Goal: Answer question/provide support: Share knowledge or assist other users

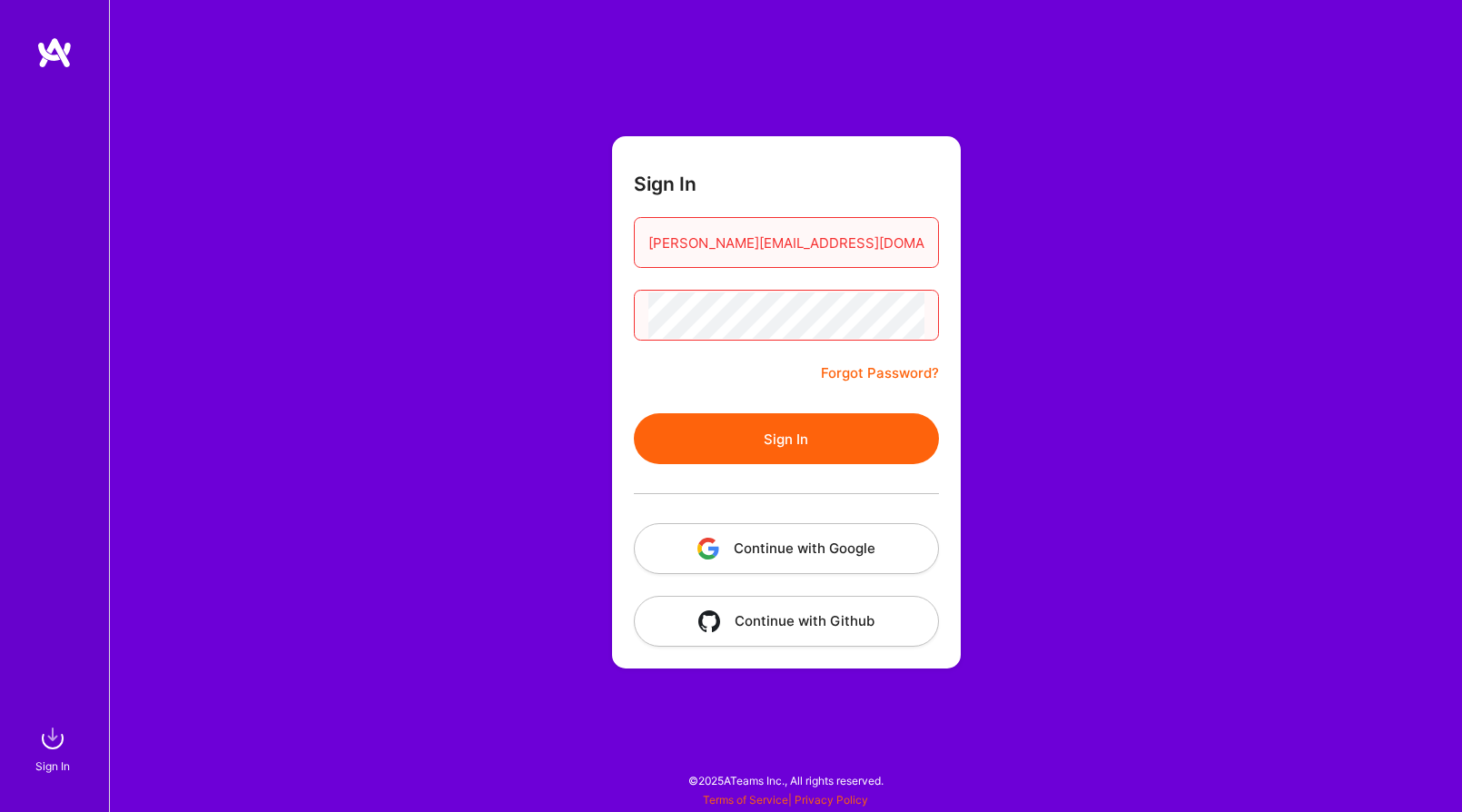
click at [811, 446] on button "Sign In" at bounding box center [786, 439] width 305 height 51
click at [808, 541] on button "Continue with Google" at bounding box center [786, 549] width 305 height 51
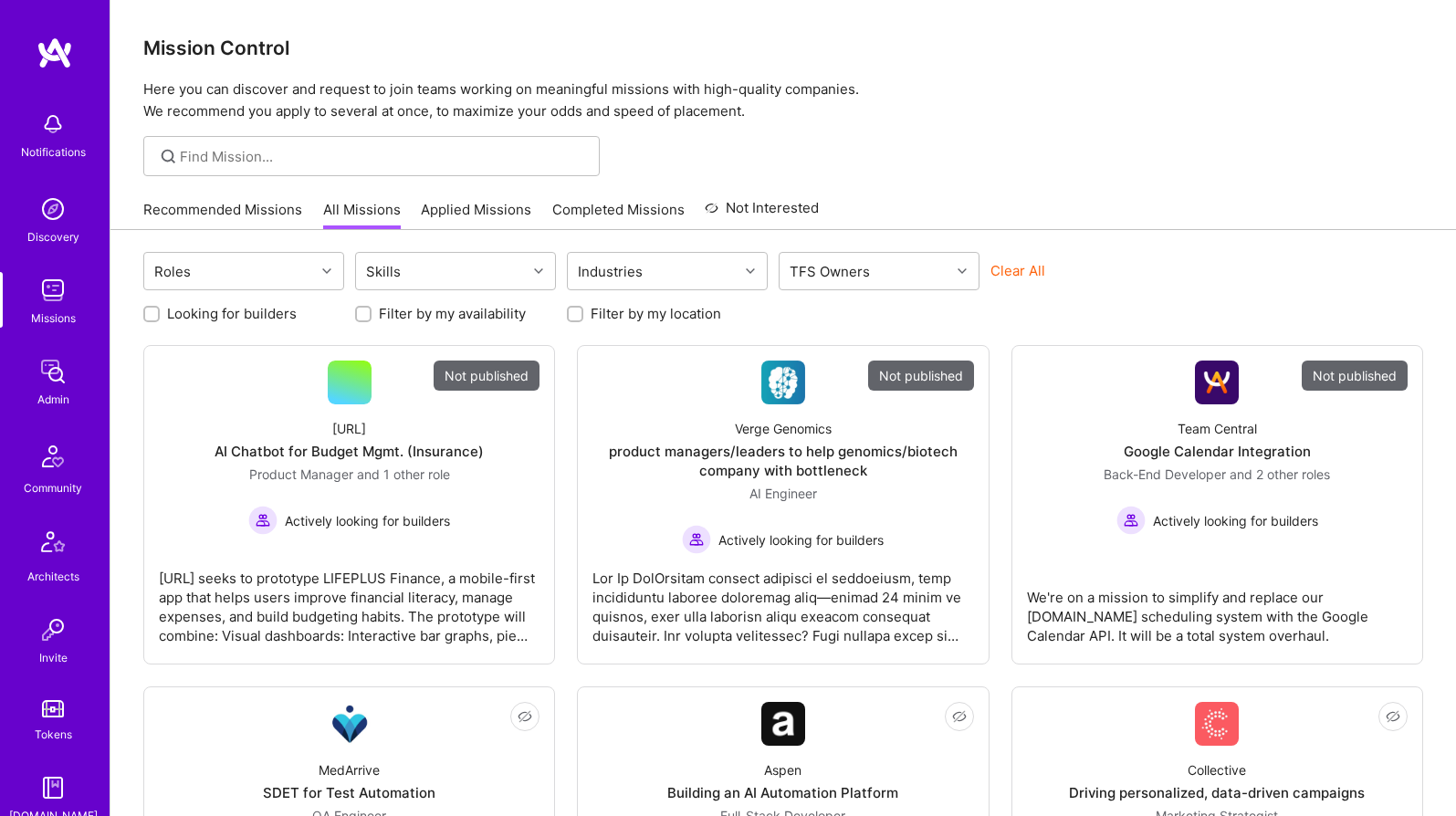
click at [48, 225] on img at bounding box center [53, 209] width 37 height 37
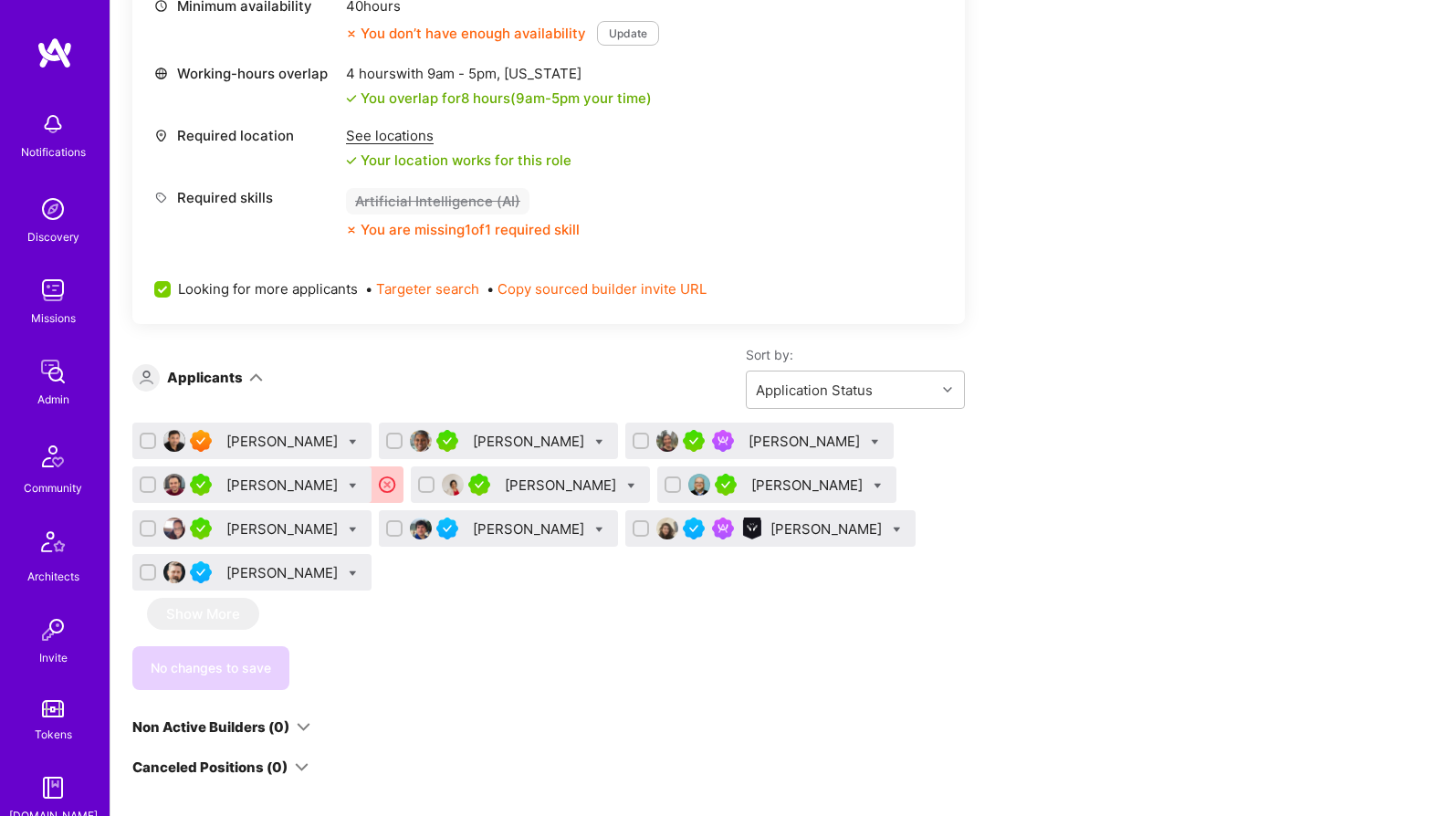
scroll to position [866, 0]
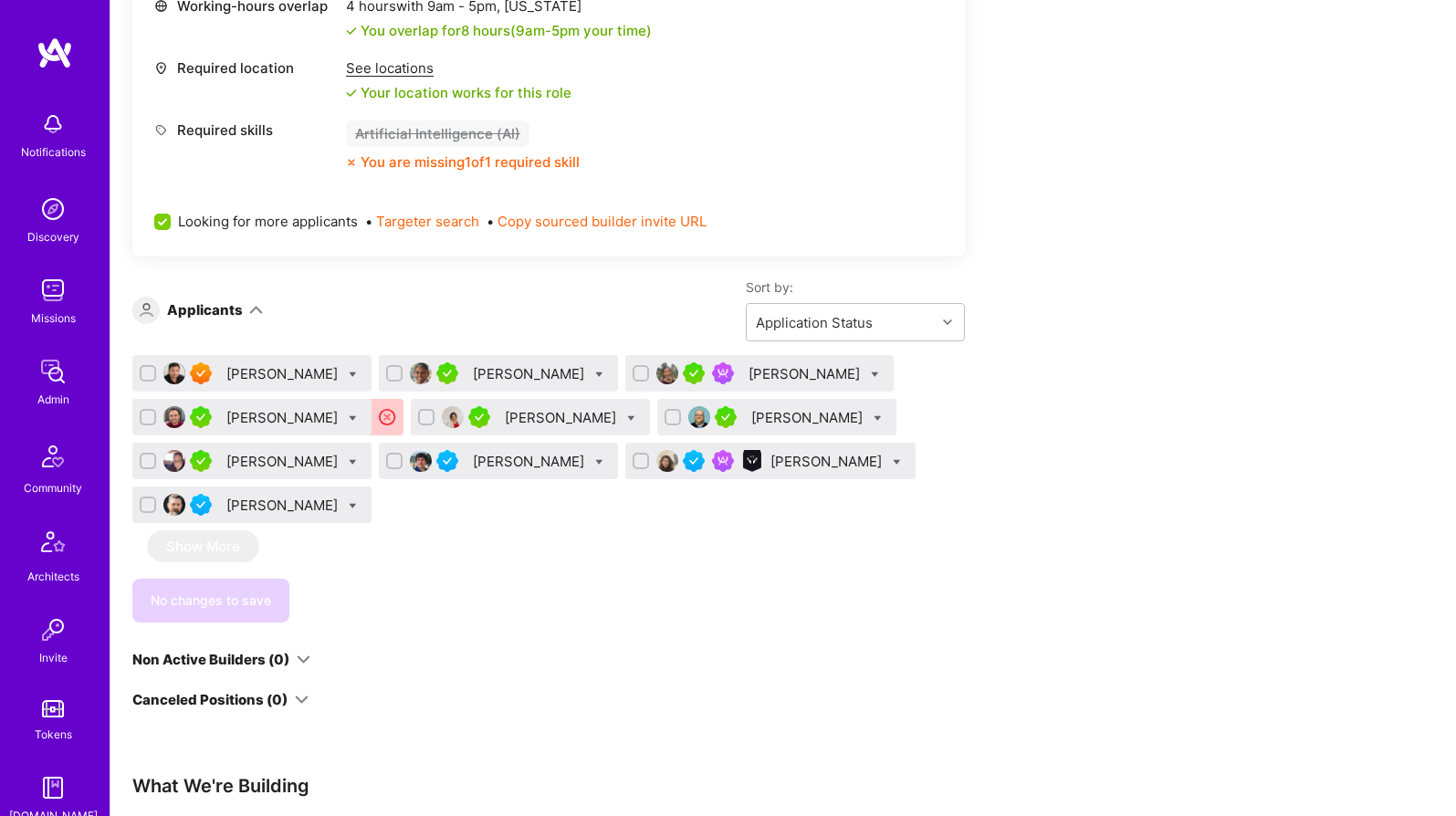
click at [778, 374] on div "[PERSON_NAME]" at bounding box center [805, 373] width 115 height 19
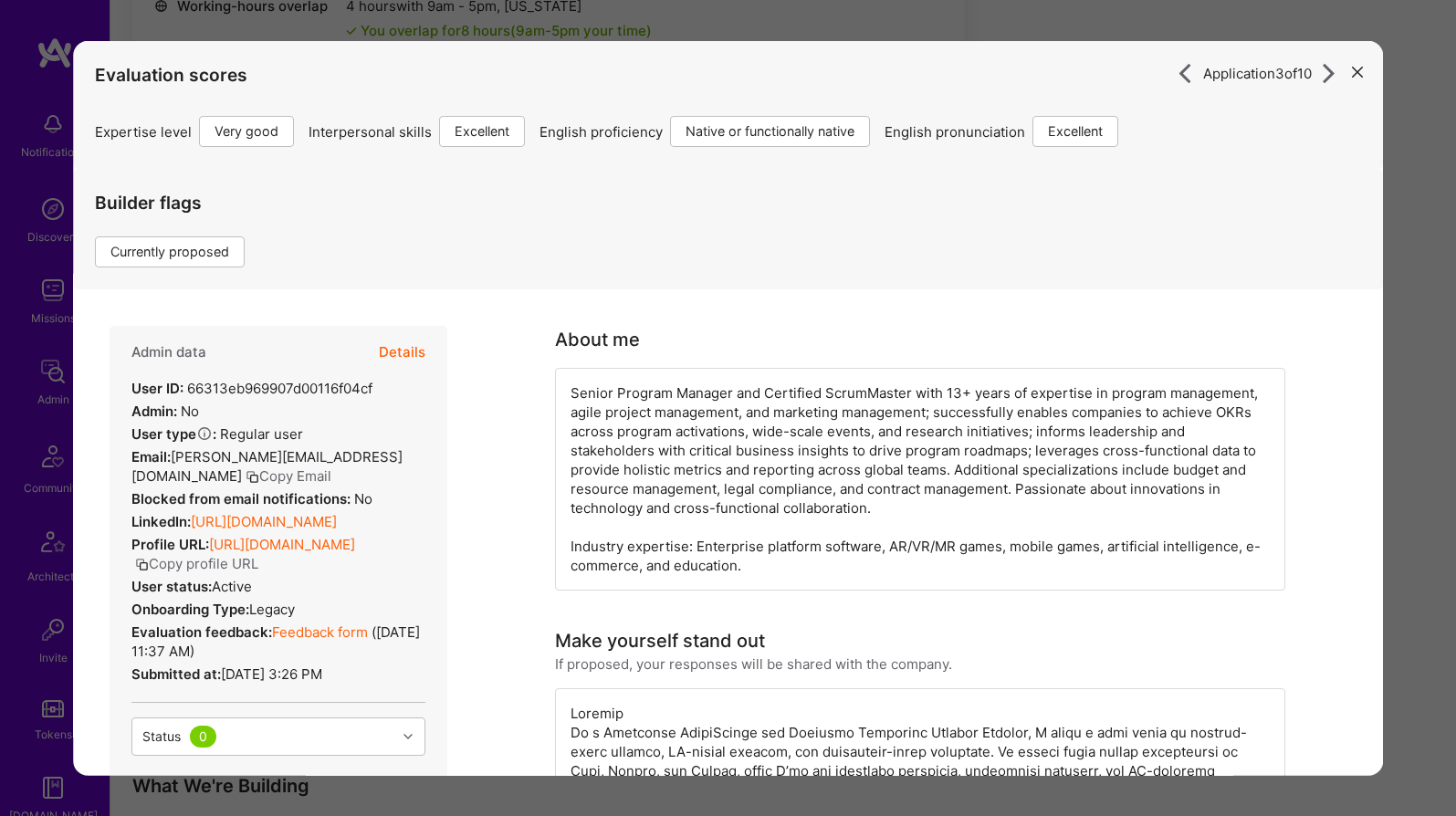
click at [1327, 69] on icon "modal" at bounding box center [1357, 71] width 11 height 11
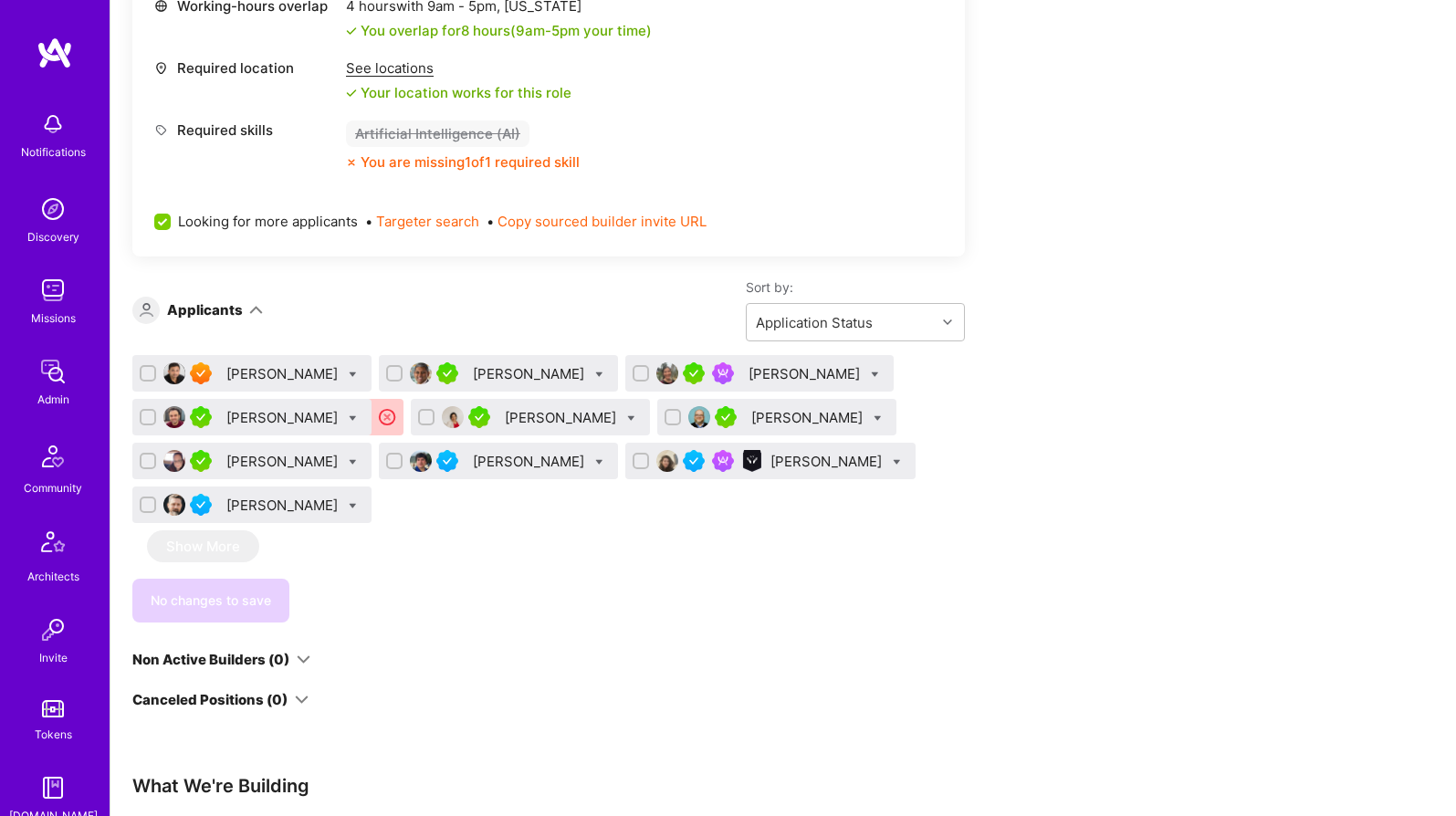
click at [636, 374] on input "checkbox" at bounding box center [642, 373] width 12 height 12
checkbox input "true"
click at [225, 606] on div "No changes to save" at bounding box center [549, 600] width 832 height 44
click at [870, 375] on icon at bounding box center [874, 374] width 9 height 9
click at [550, 588] on div "No changes to save" at bounding box center [549, 600] width 832 height 44
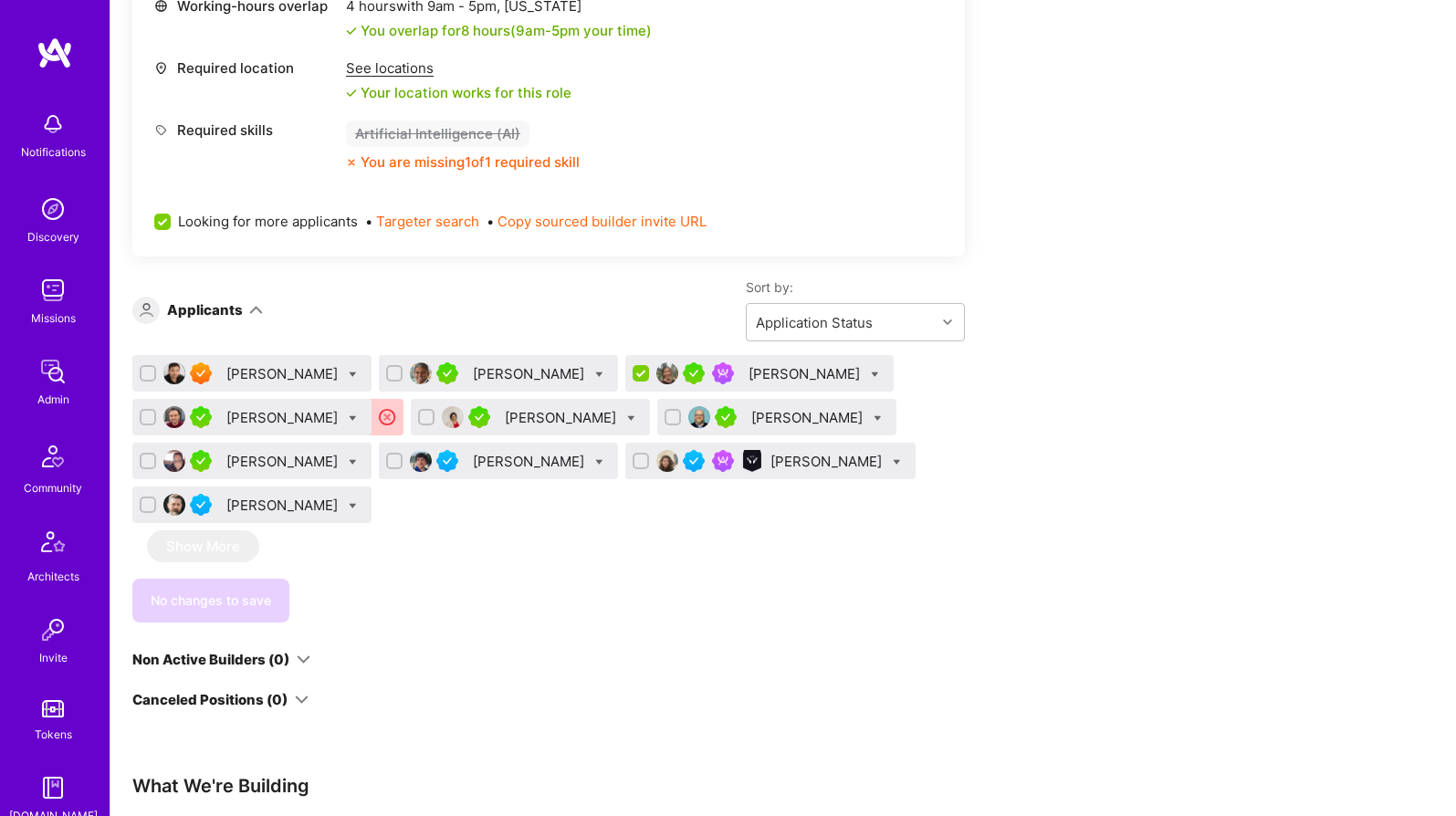
click at [748, 372] on div "[PERSON_NAME]" at bounding box center [805, 373] width 115 height 19
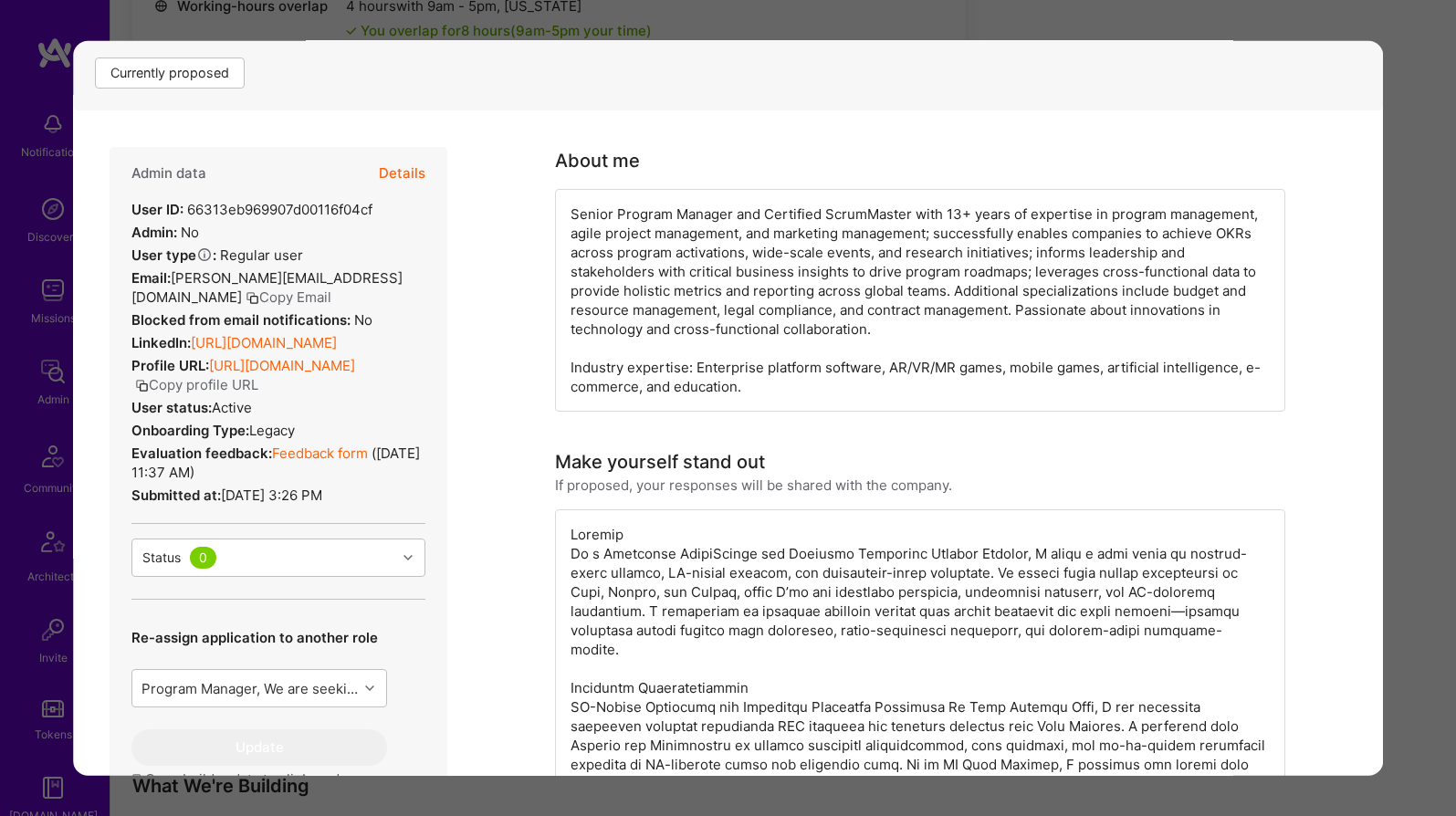
scroll to position [444, 0]
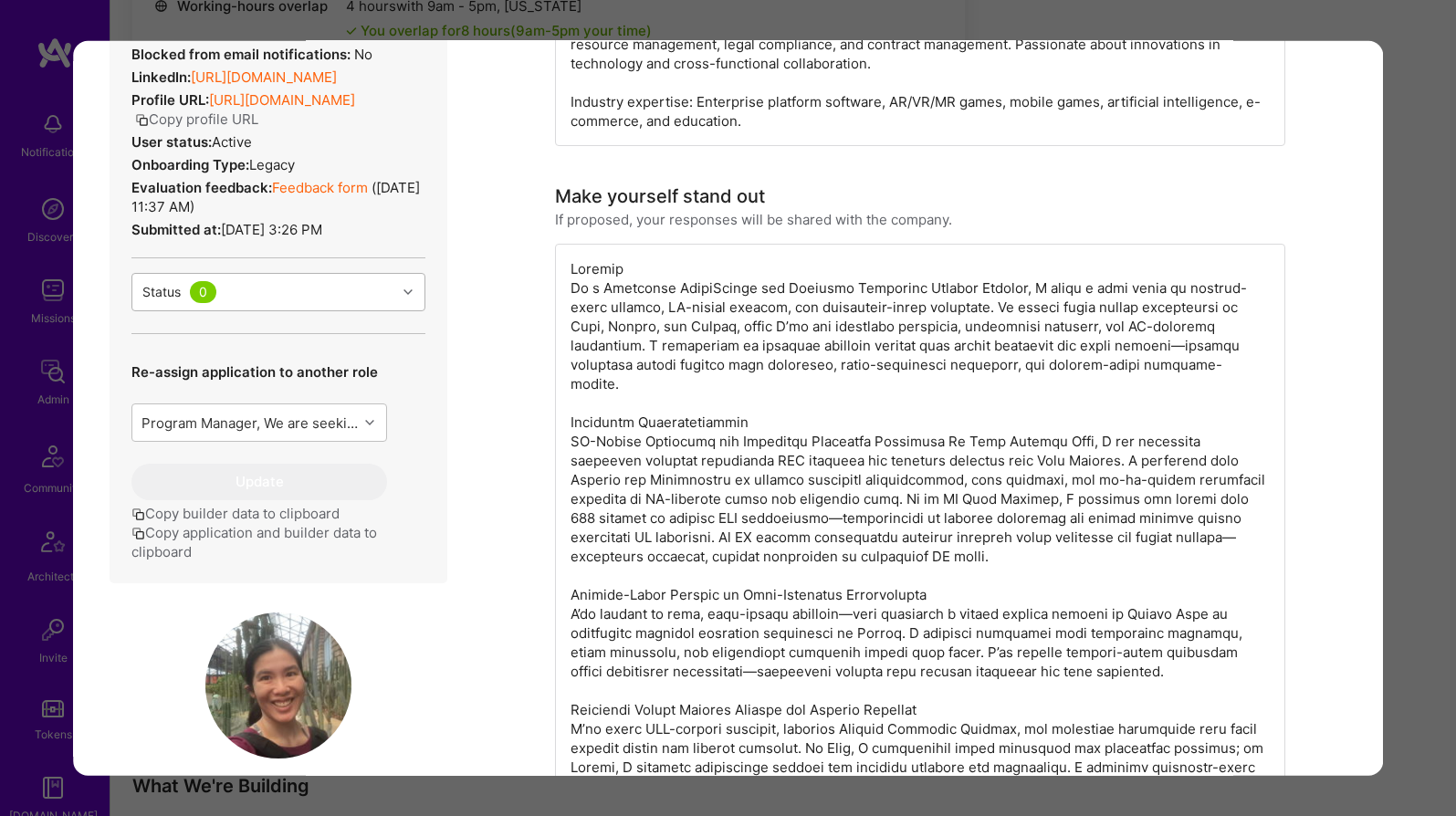
click at [333, 306] on div "Status 0" at bounding box center [264, 292] width 264 height 37
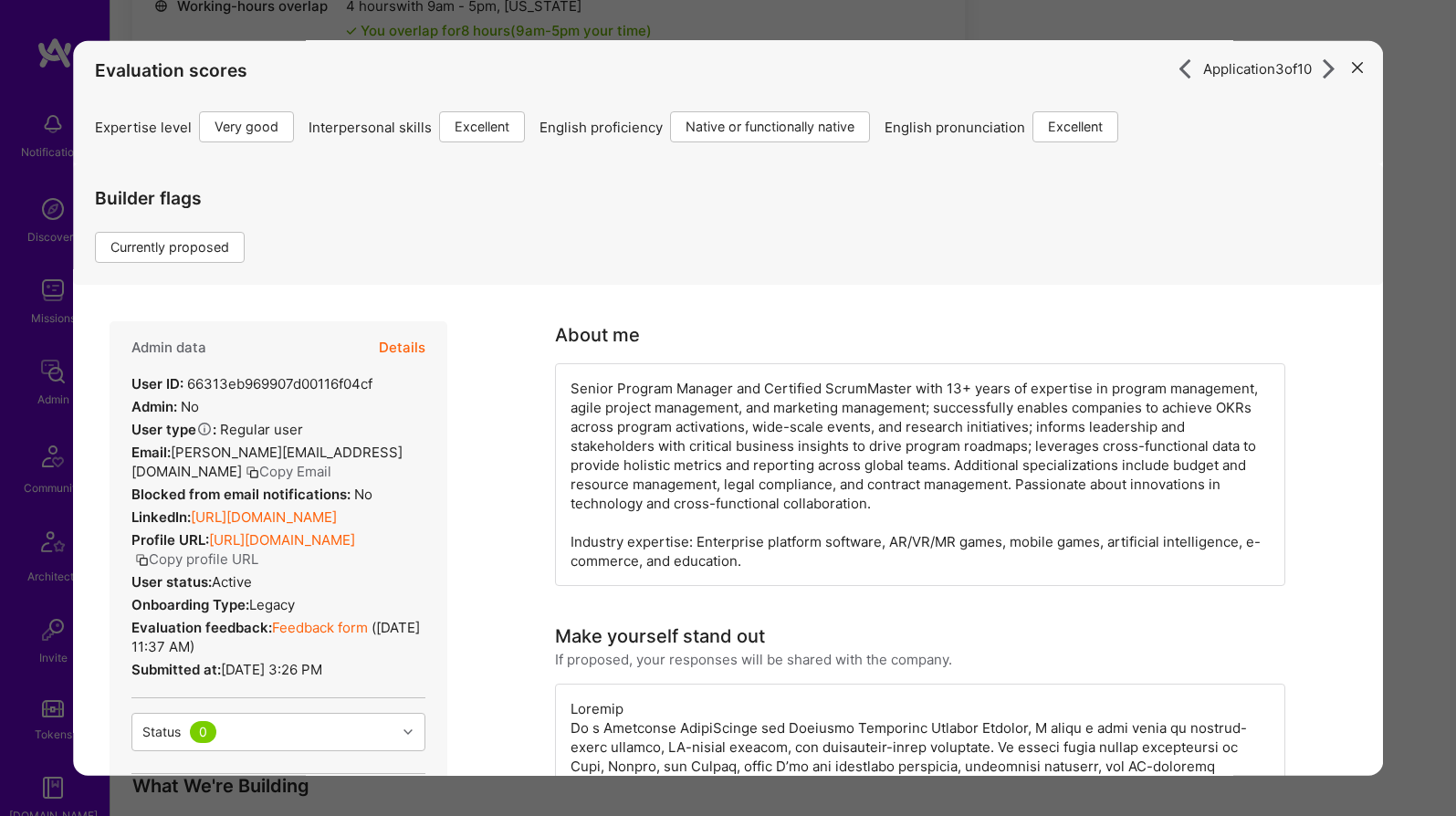
scroll to position [0, 0]
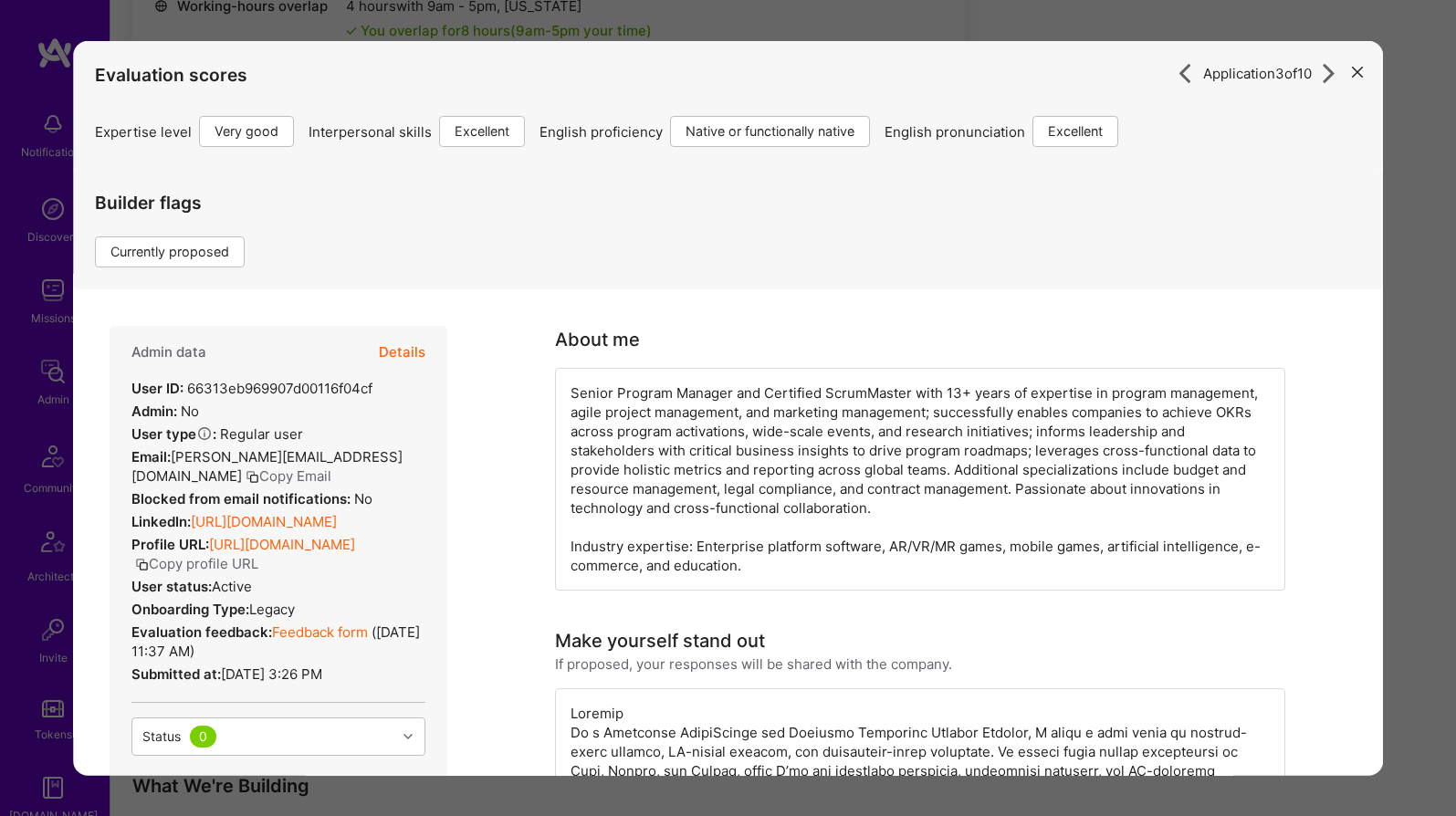
click at [1327, 71] on icon "modal" at bounding box center [1357, 71] width 11 height 11
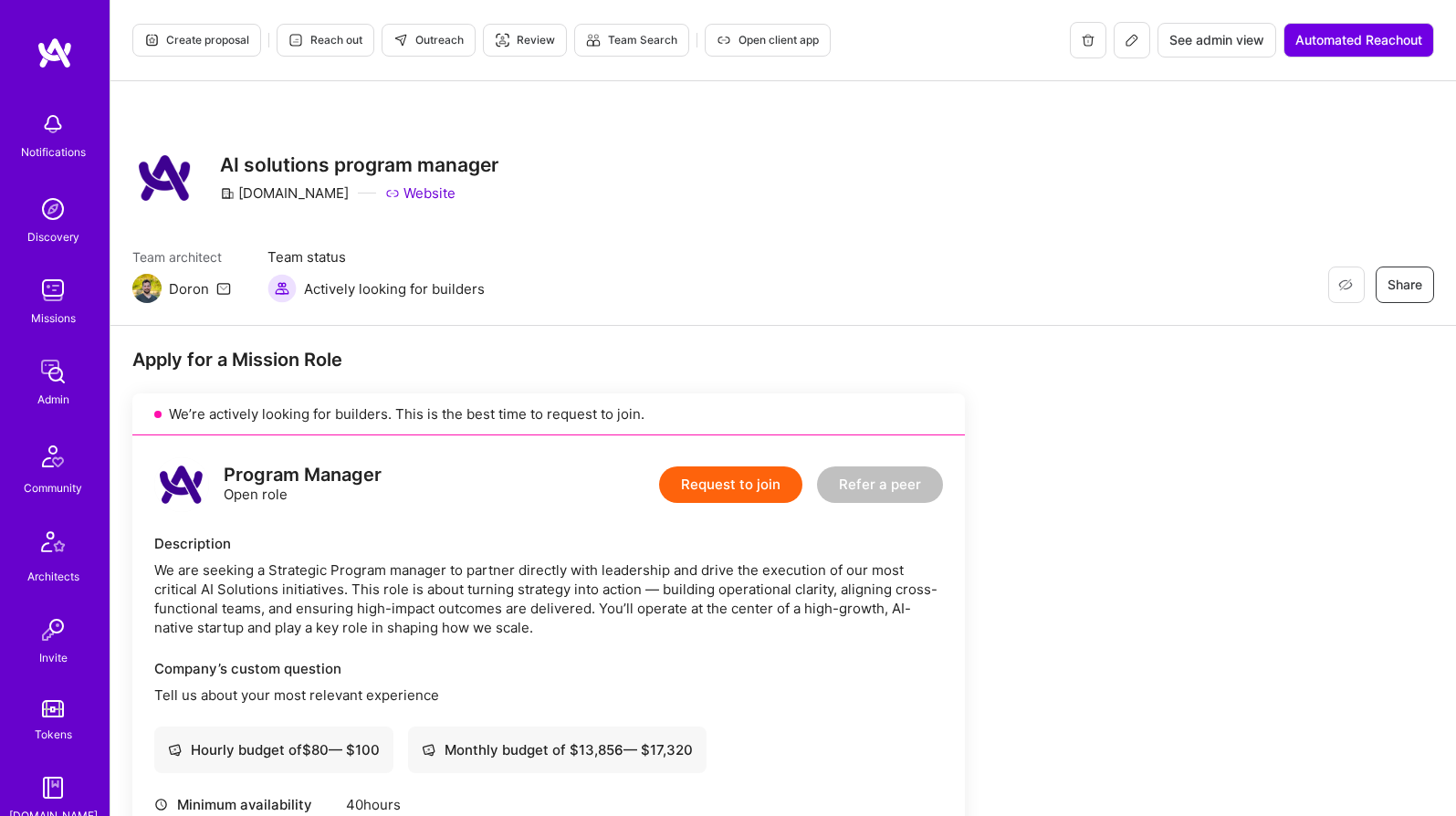
click at [1211, 46] on span "See admin view" at bounding box center [1216, 40] width 95 height 18
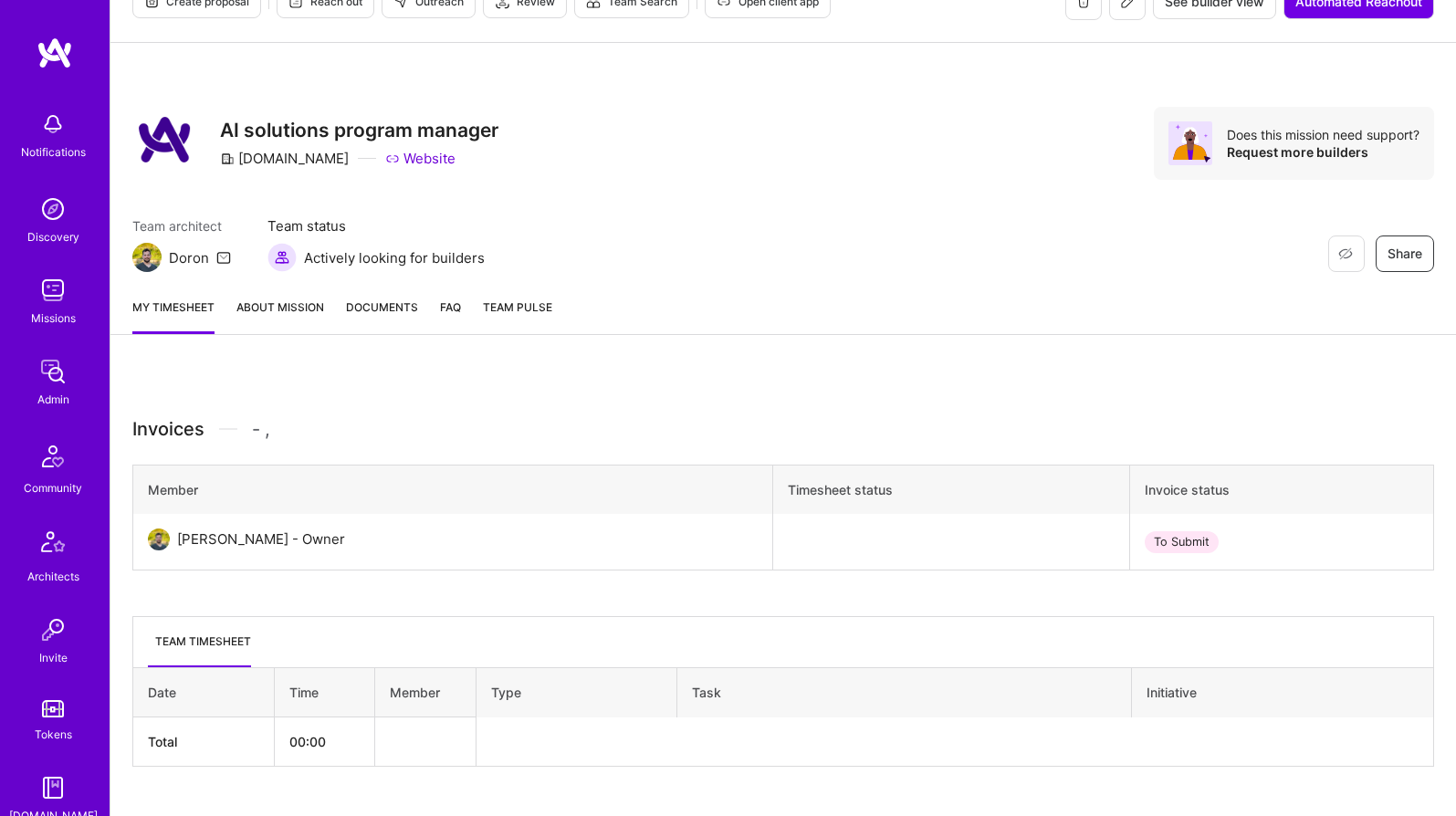
scroll to position [79, 0]
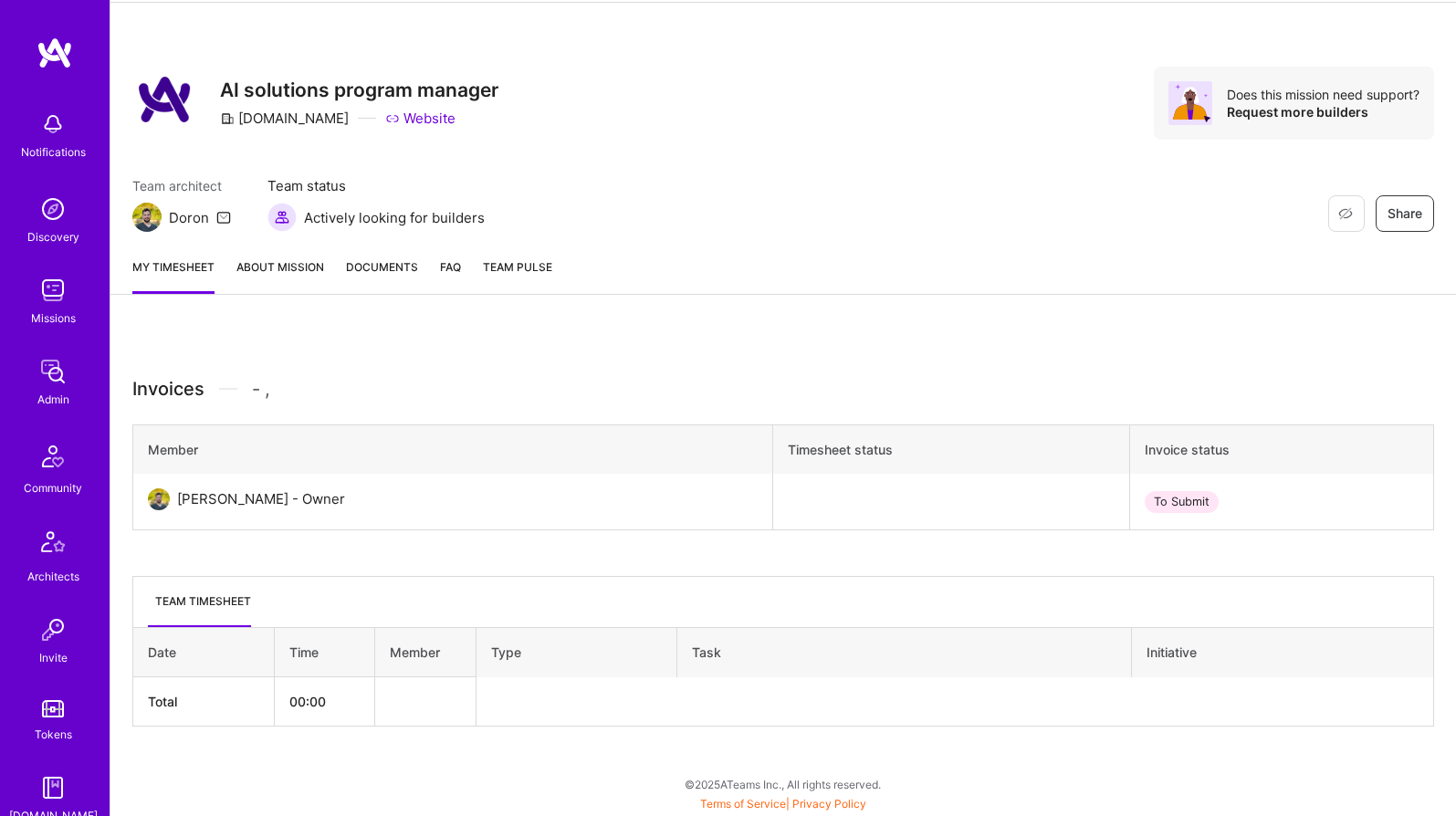
click at [299, 270] on link "About Mission" at bounding box center [280, 275] width 87 height 37
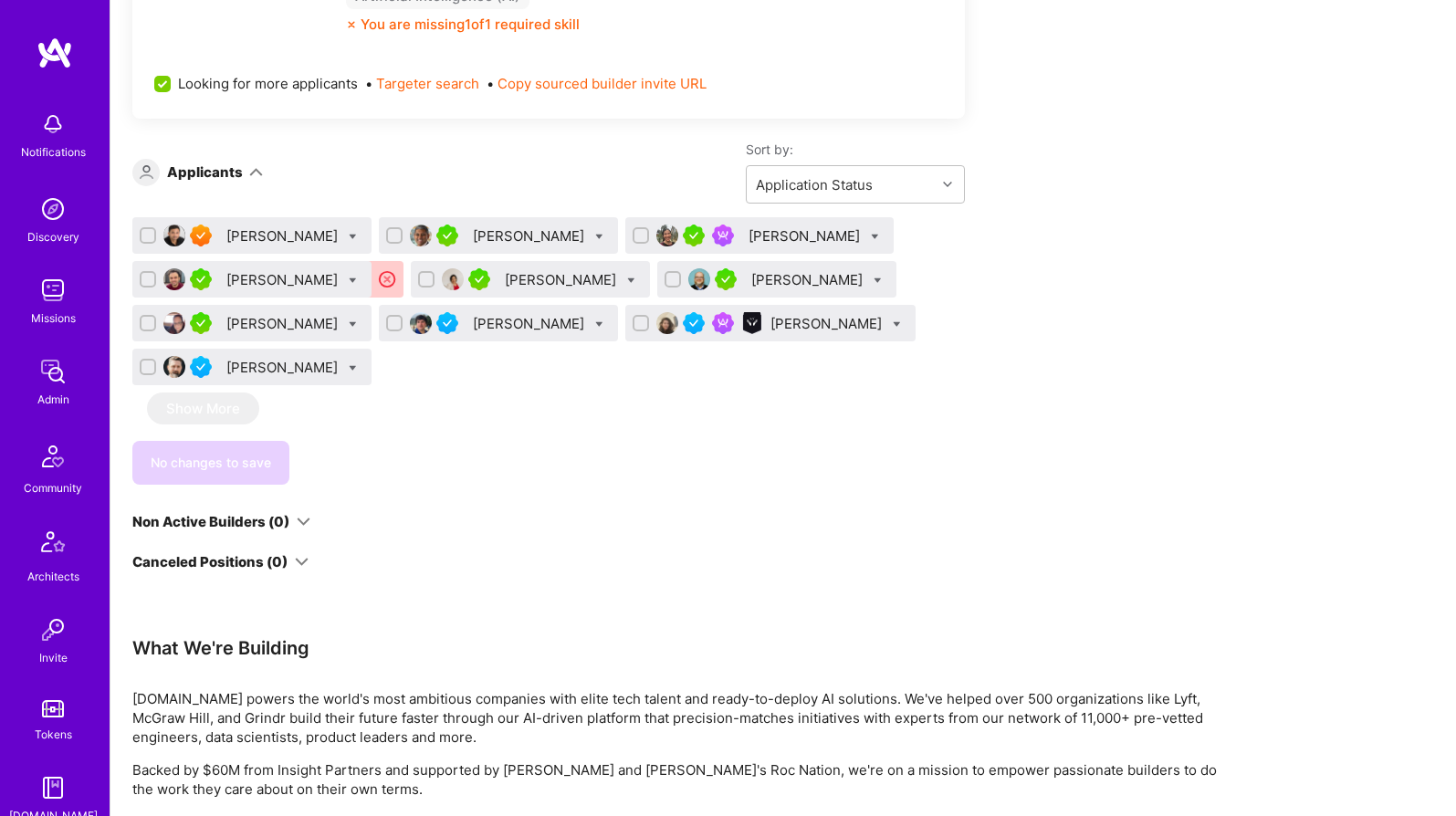
scroll to position [1096, 0]
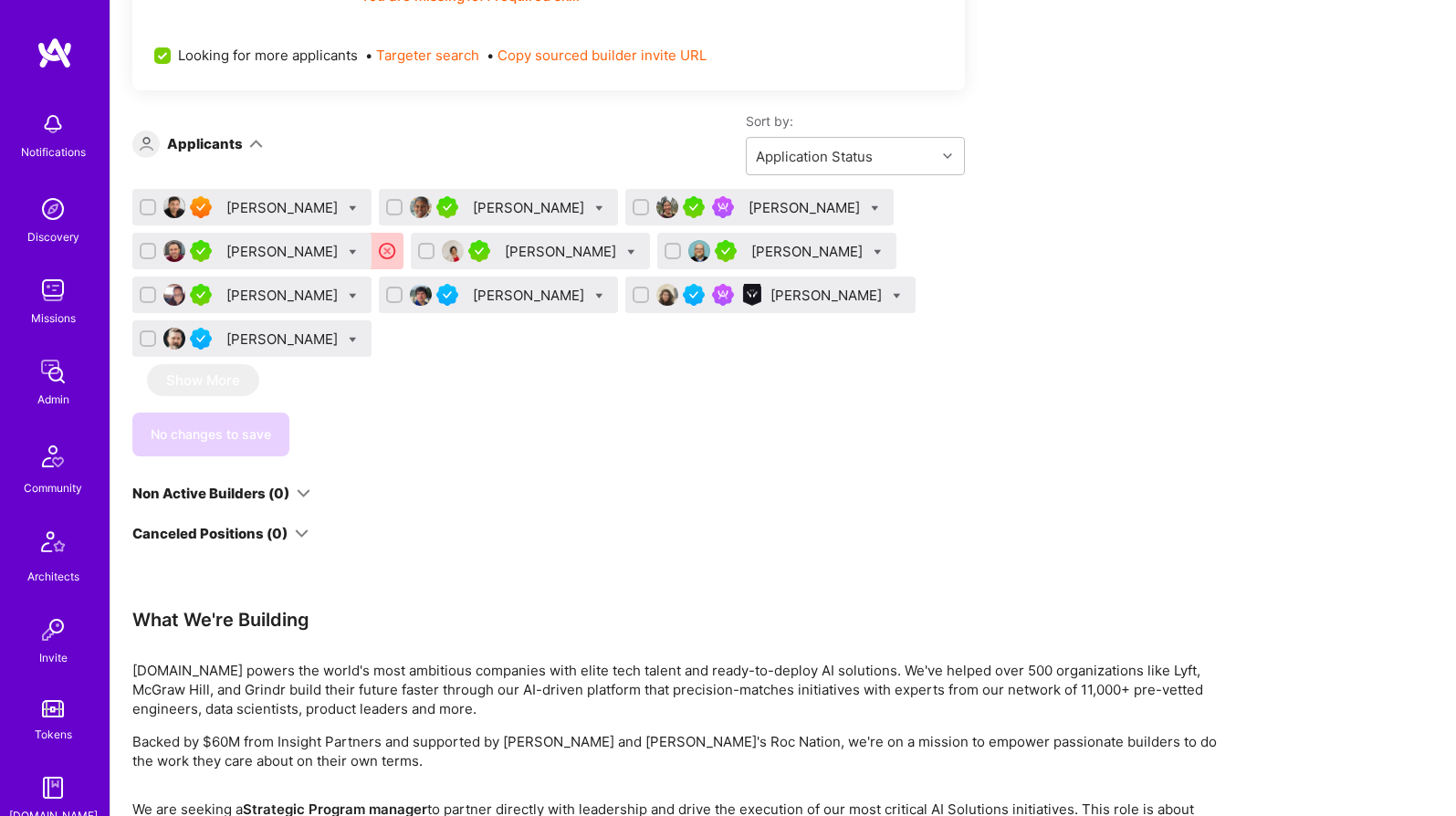
click at [755, 210] on div "[PERSON_NAME]" at bounding box center [805, 208] width 115 height 19
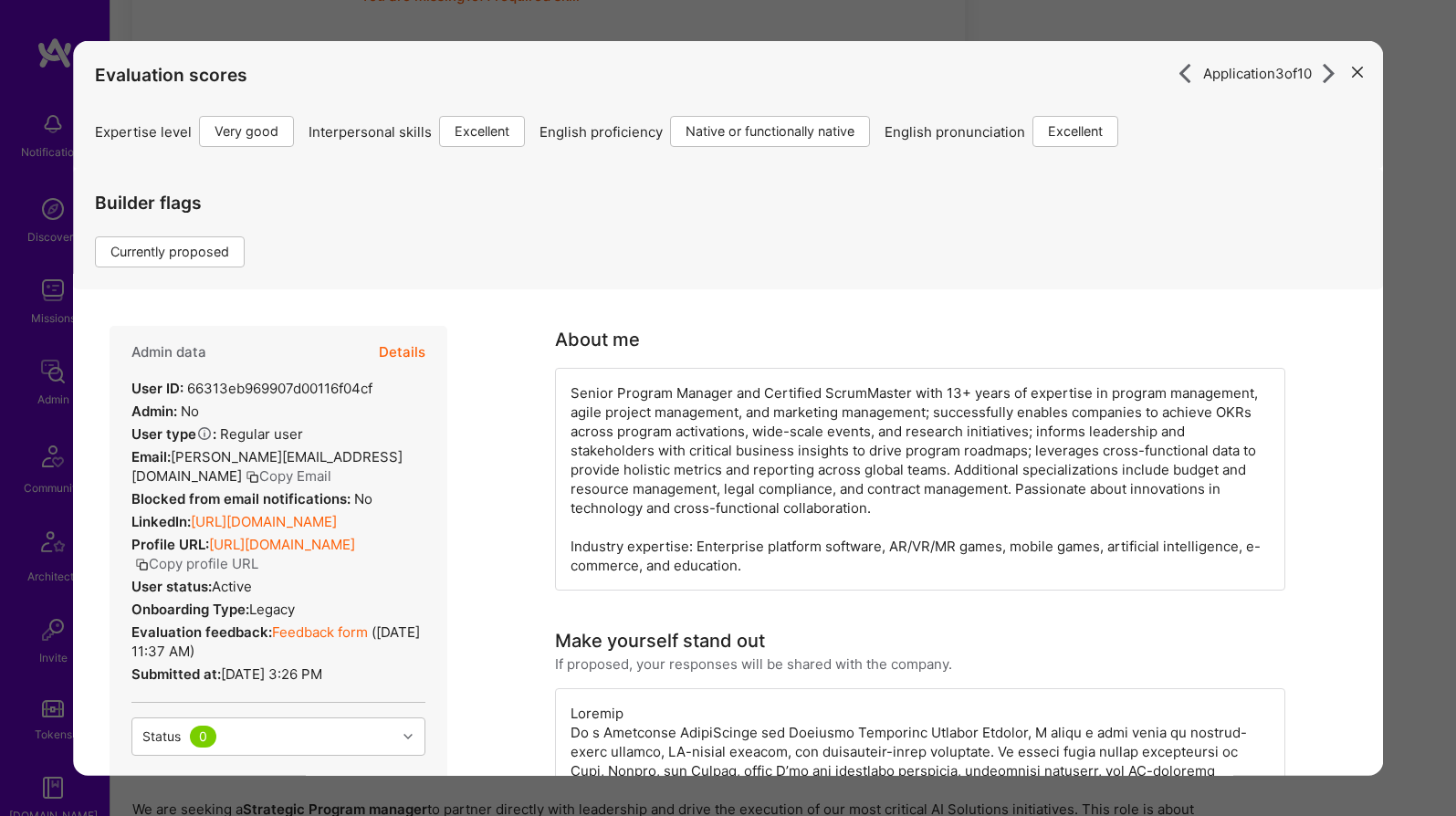
click at [1327, 74] on icon "modal" at bounding box center [1357, 71] width 11 height 11
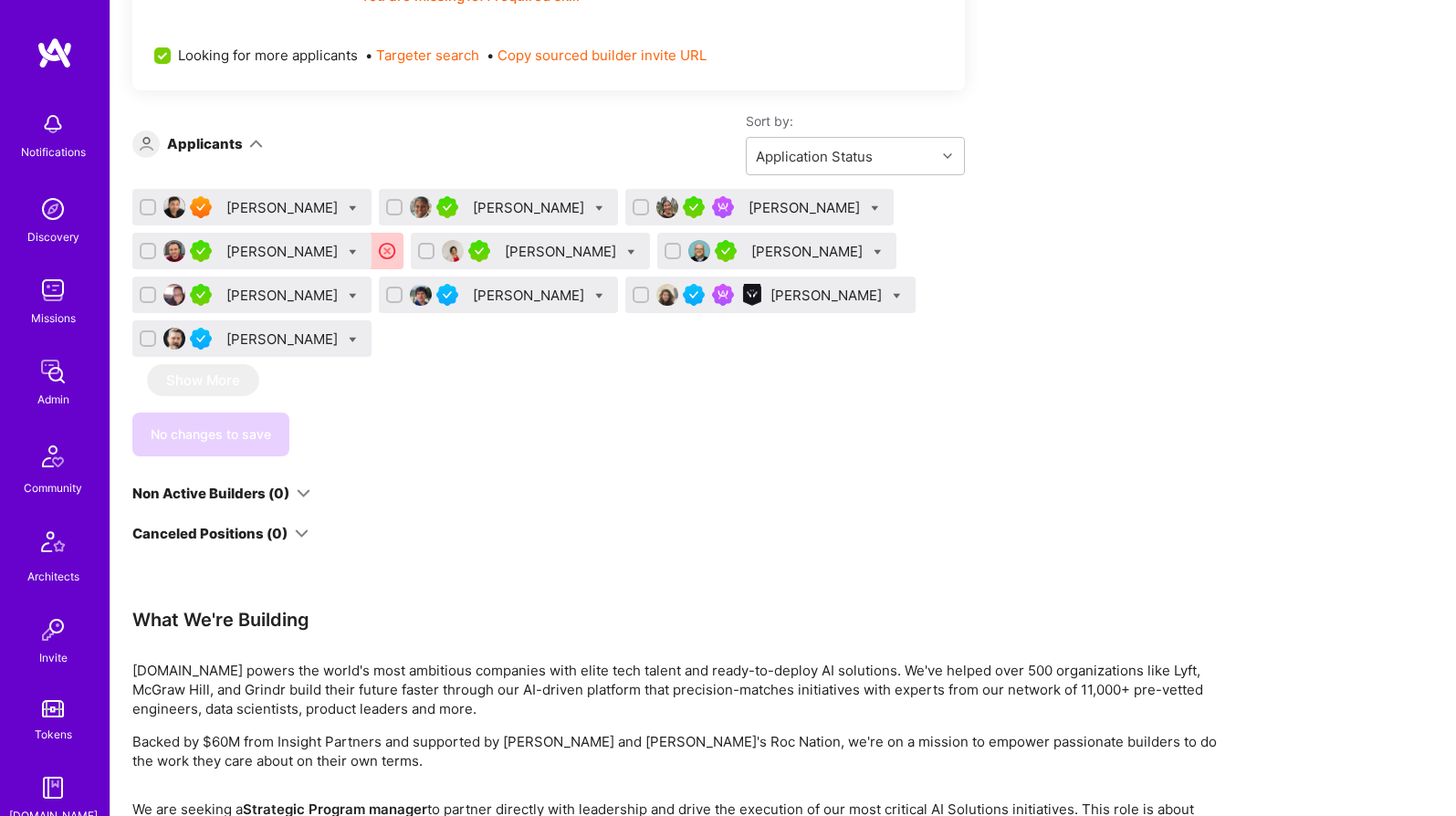
click at [636, 208] on input "checkbox" at bounding box center [642, 208] width 12 height 12
click at [634, 208] on input "checkbox" at bounding box center [642, 208] width 16 height 16
checkbox input "false"
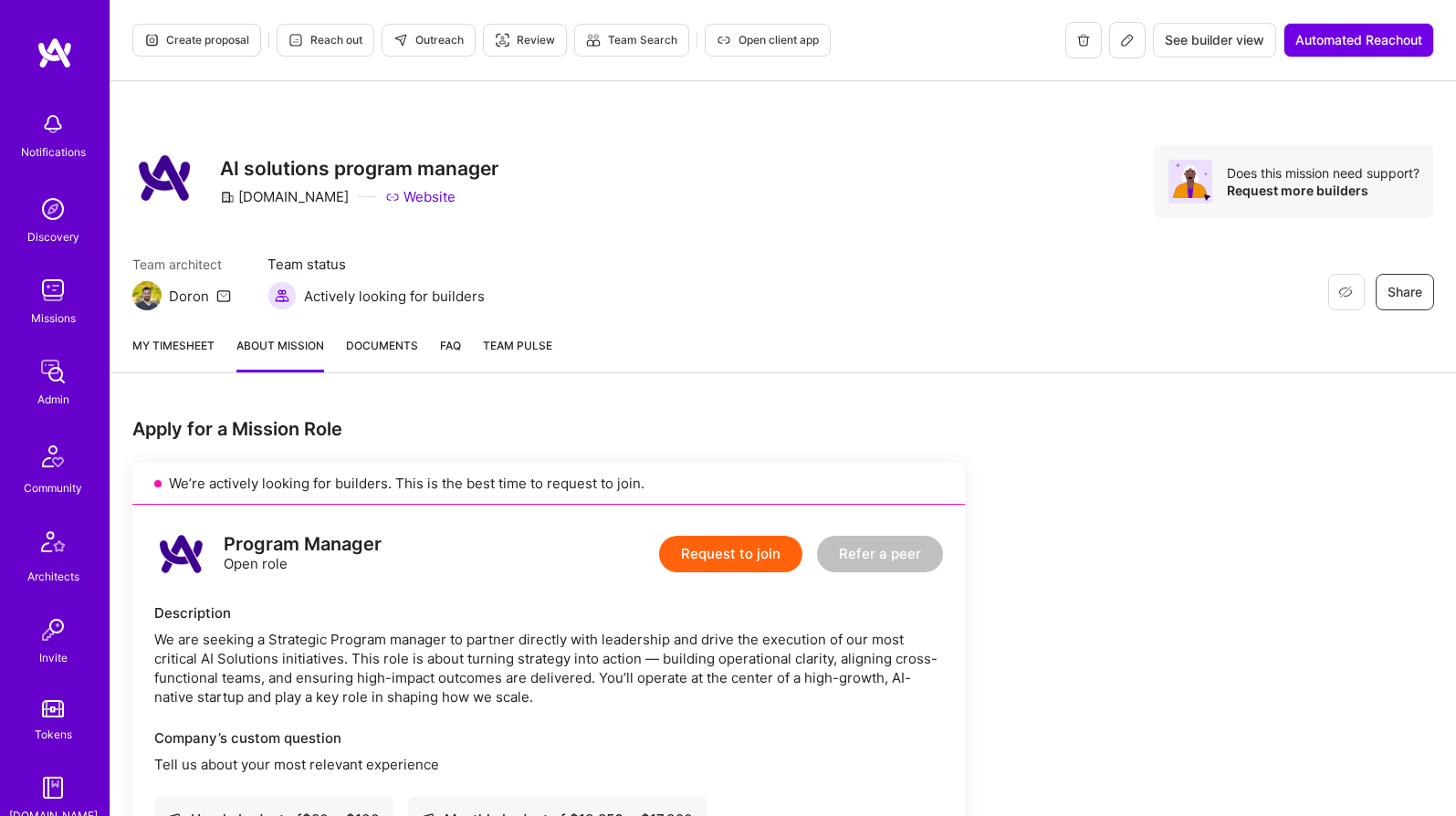
click at [320, 45] on span "Reach out" at bounding box center [325, 40] width 74 height 16
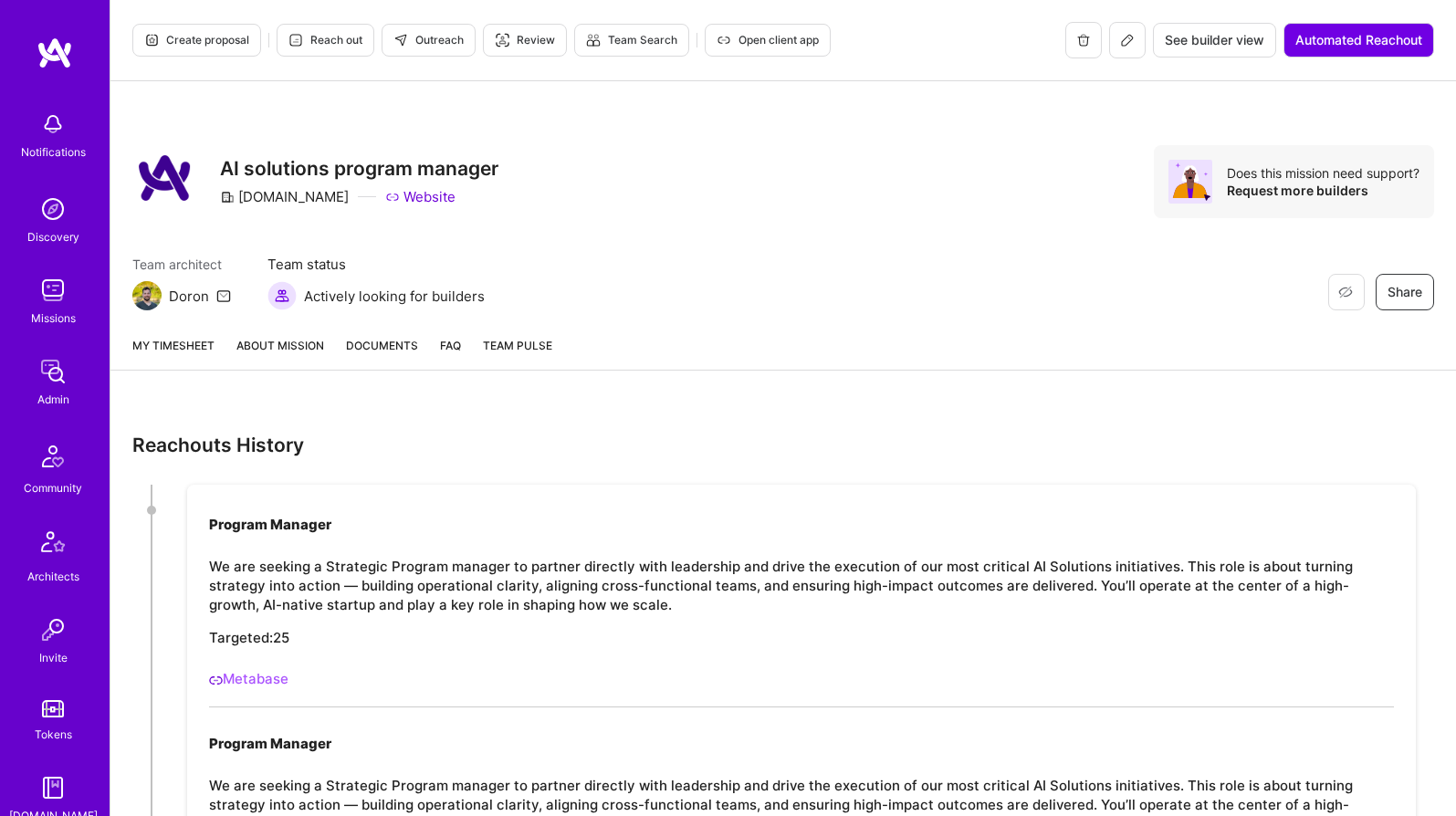
click at [535, 46] on span "Review" at bounding box center [525, 40] width 61 height 16
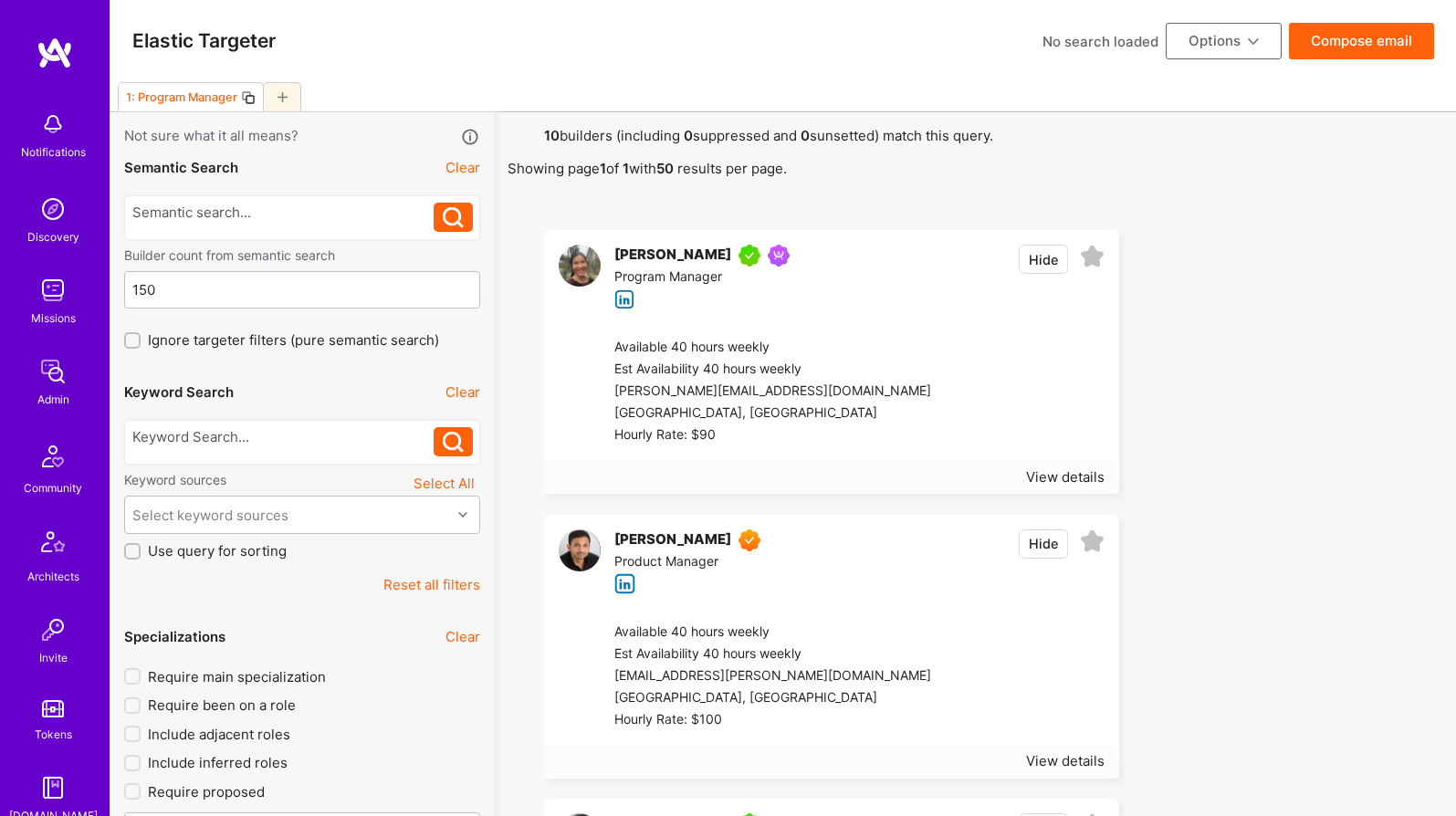
click at [931, 338] on div at bounding box center [1017, 391] width 173 height 110
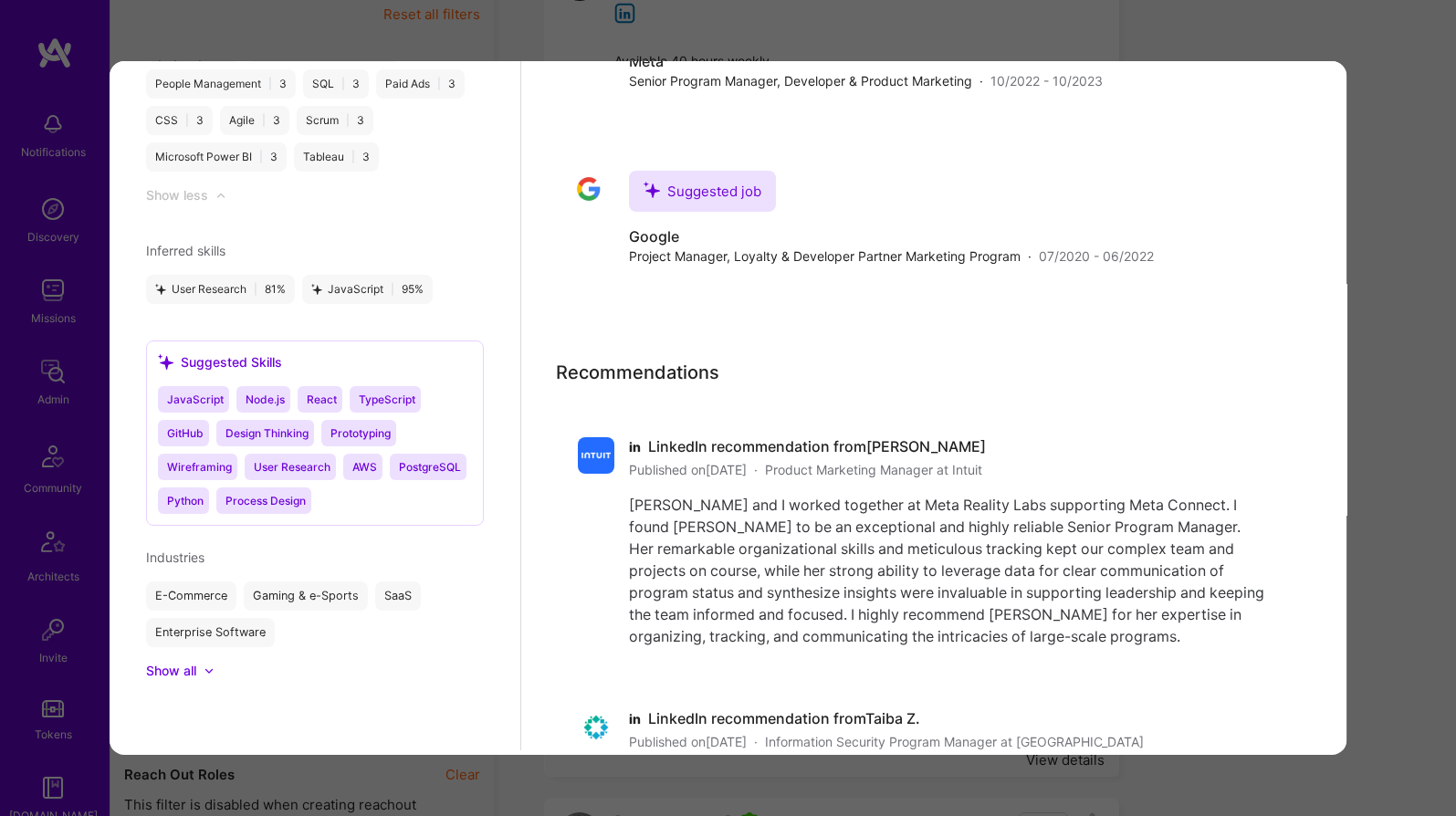
scroll to position [3927, 0]
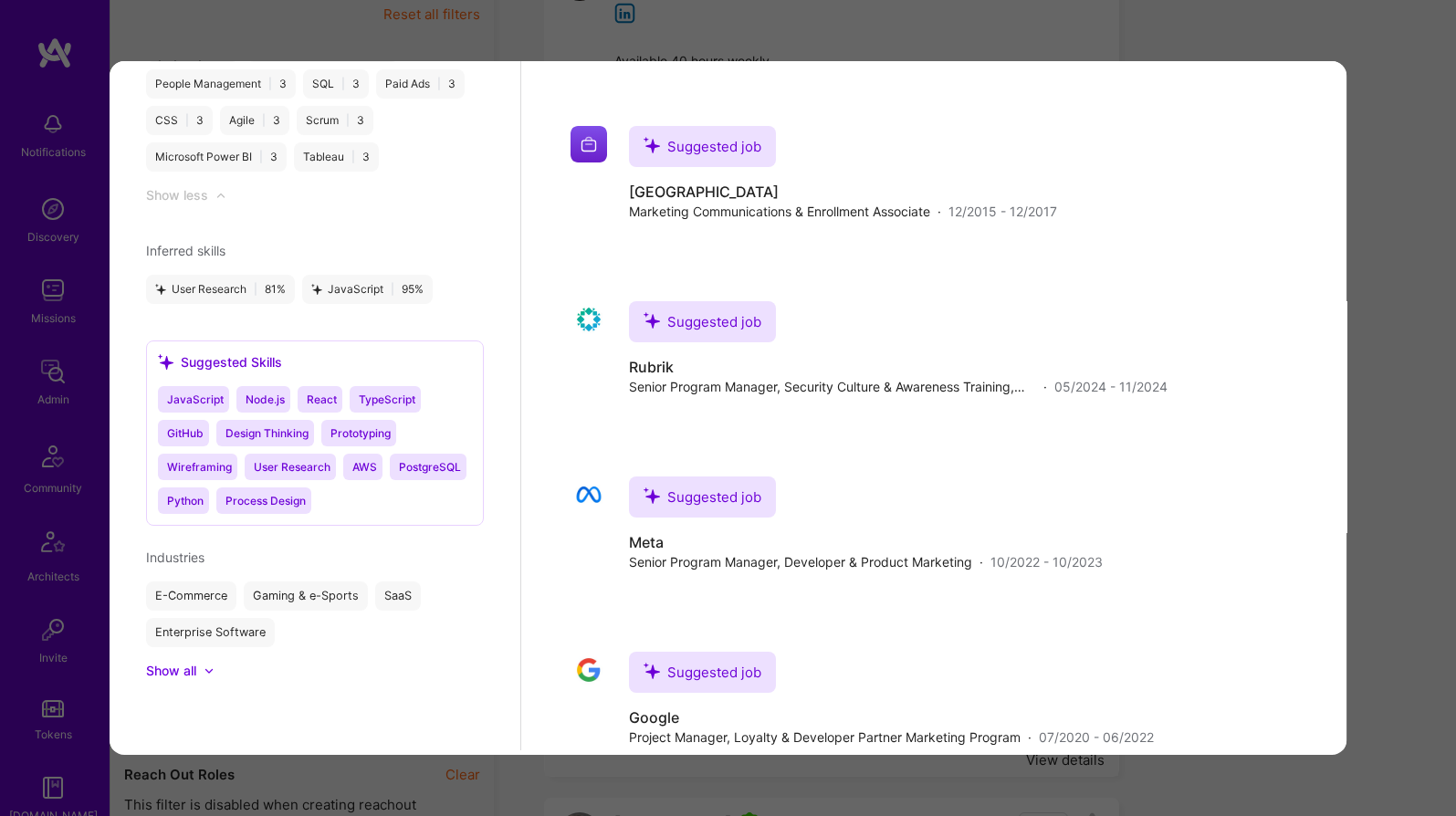
click at [1410, 215] on div "Previewing connieip Evaluation scores Expertise level Very good Interpersonal s…" at bounding box center [728, 408] width 1456 height 816
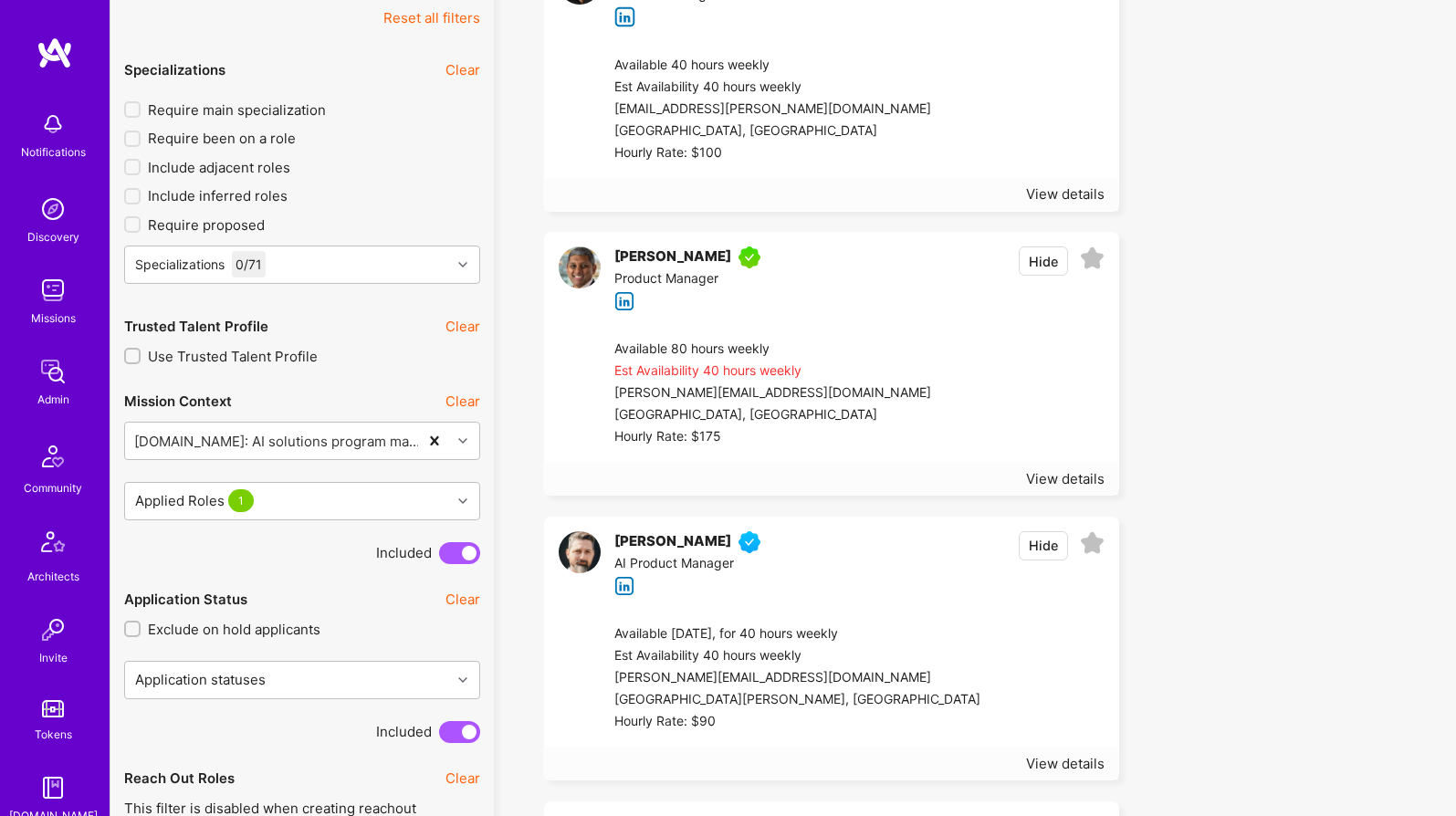
scroll to position [0, 0]
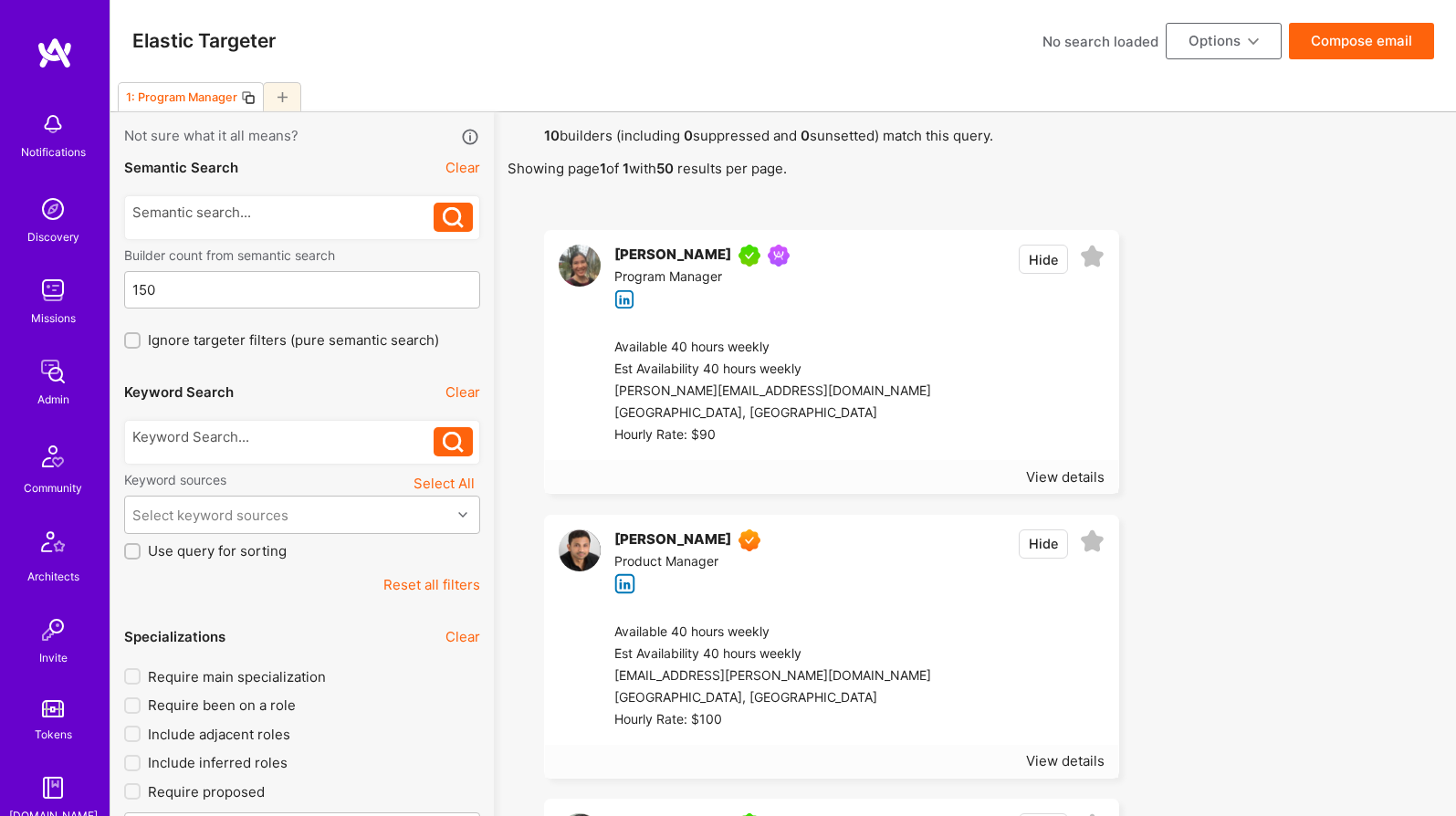
click at [1263, 43] on button "Options" at bounding box center [1223, 41] width 116 height 37
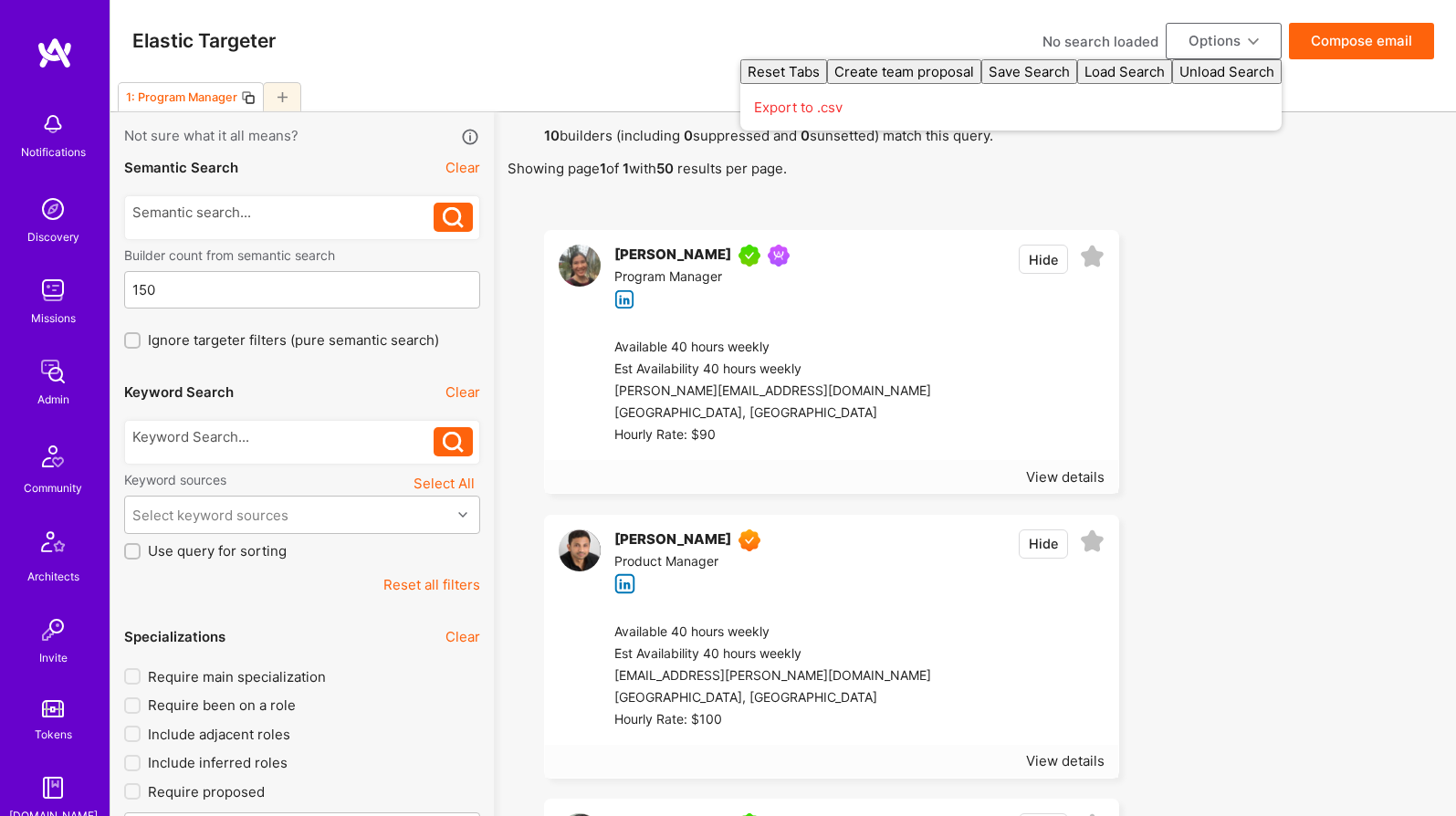
click at [1263, 42] on button "Options" at bounding box center [1223, 41] width 116 height 37
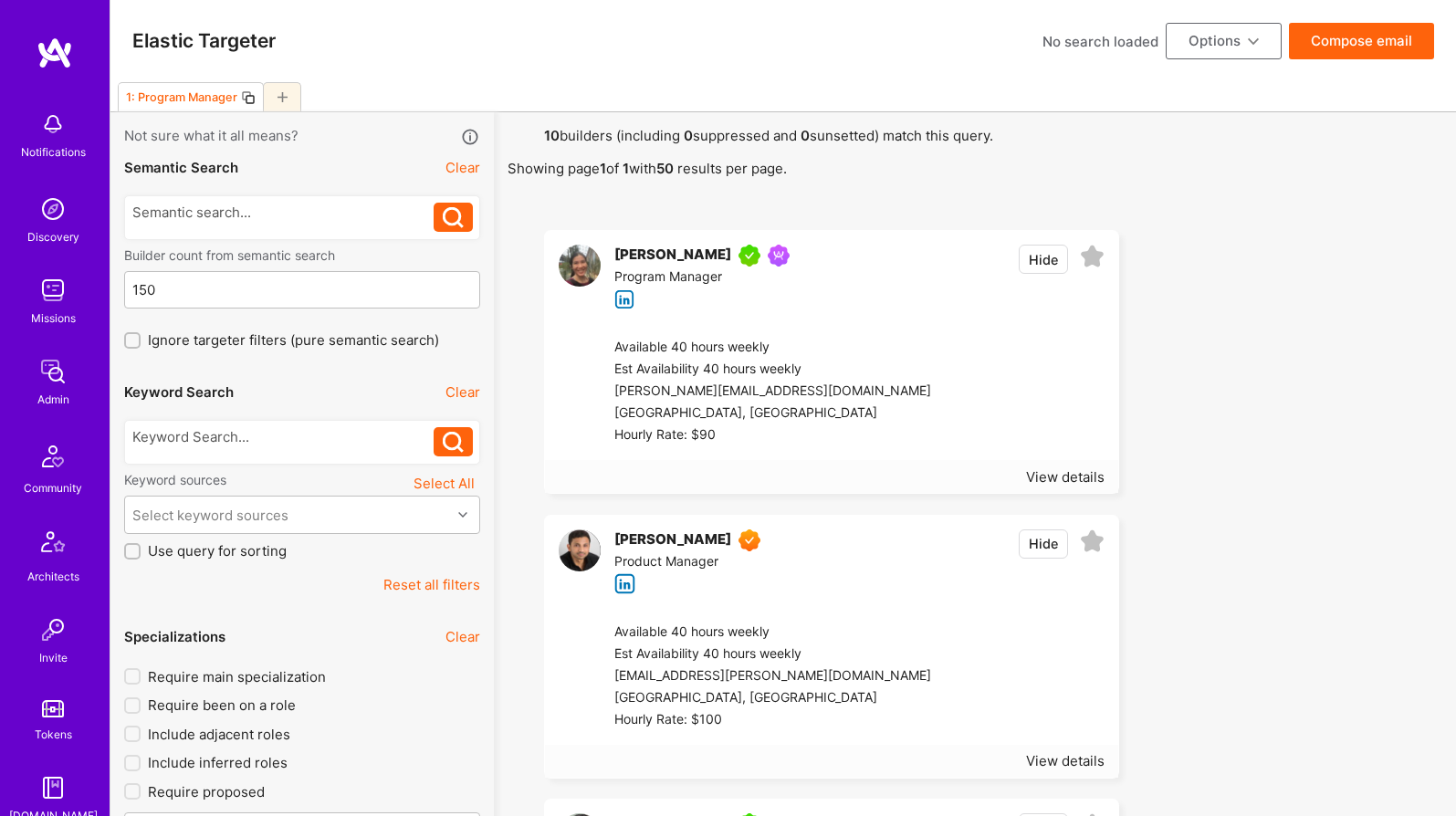
click at [43, 48] on img at bounding box center [55, 53] width 37 height 33
